Goal: Information Seeking & Learning: Learn about a topic

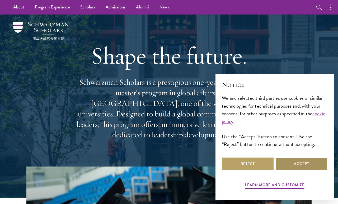
click at [297, 164] on button "Accept" at bounding box center [301, 163] width 52 height 13
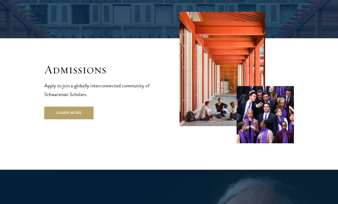
scroll to position [835, 0]
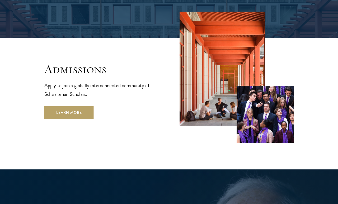
click at [84, 106] on link "Learn More" at bounding box center [68, 112] width 49 height 13
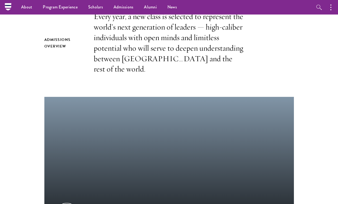
scroll to position [177, 0]
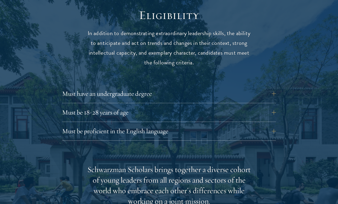
click at [262, 112] on button "Must be 18-28 years of age" at bounding box center [169, 112] width 214 height 13
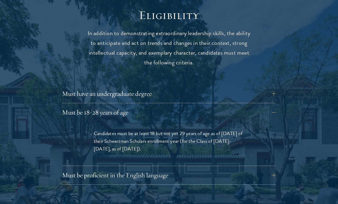
scroll to position [677, 0]
click at [270, 106] on button "Must be 18-28 years of age" at bounding box center [169, 112] width 214 height 13
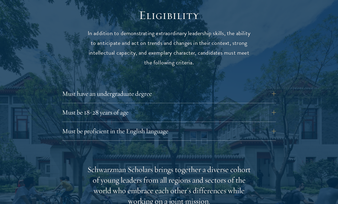
click at [273, 91] on button "Must have an undergraduate degree" at bounding box center [169, 93] width 214 height 13
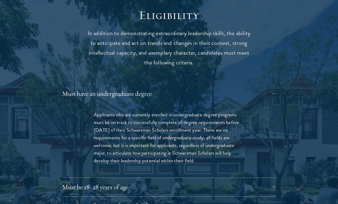
click at [273, 91] on button "Must have an undergraduate degree" at bounding box center [169, 93] width 214 height 13
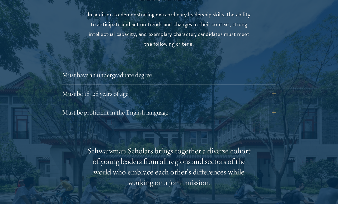
click at [273, 113] on button "Must be proficient in the English language" at bounding box center [169, 112] width 214 height 13
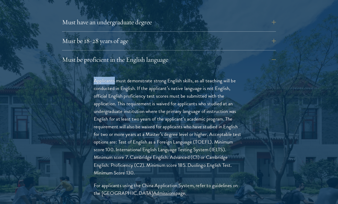
scroll to position [748, 0]
click at [269, 76] on div "Applicants must demonstrate strong English skills, as all teaching will be cond…" at bounding box center [169, 139] width 214 height 141
click at [275, 59] on button "Must be proficient in the English language" at bounding box center [169, 59] width 214 height 13
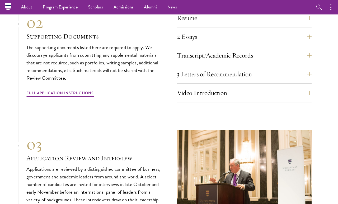
scroll to position [1643, 0]
click at [301, 56] on button "Transcript/Academic Records" at bounding box center [244, 55] width 135 height 13
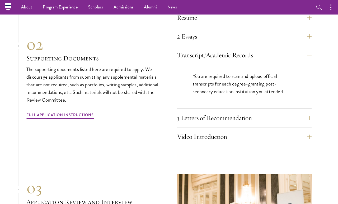
click at [300, 56] on button "Transcript/Academic Records" at bounding box center [244, 55] width 135 height 13
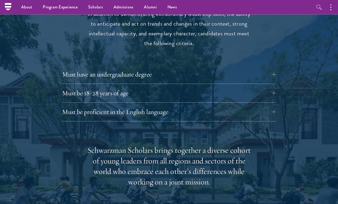
scroll to position [660, 0]
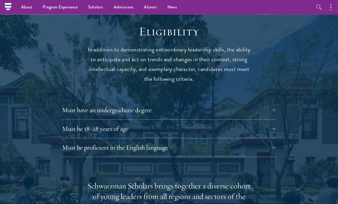
click at [99, 7] on link "Scholars" at bounding box center [95, 7] width 25 height 15
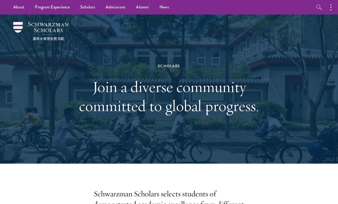
click at [24, 24] on img at bounding box center [40, 31] width 55 height 18
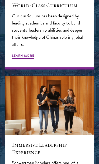
scroll to position [470, 0]
